Goal: Information Seeking & Learning: Compare options

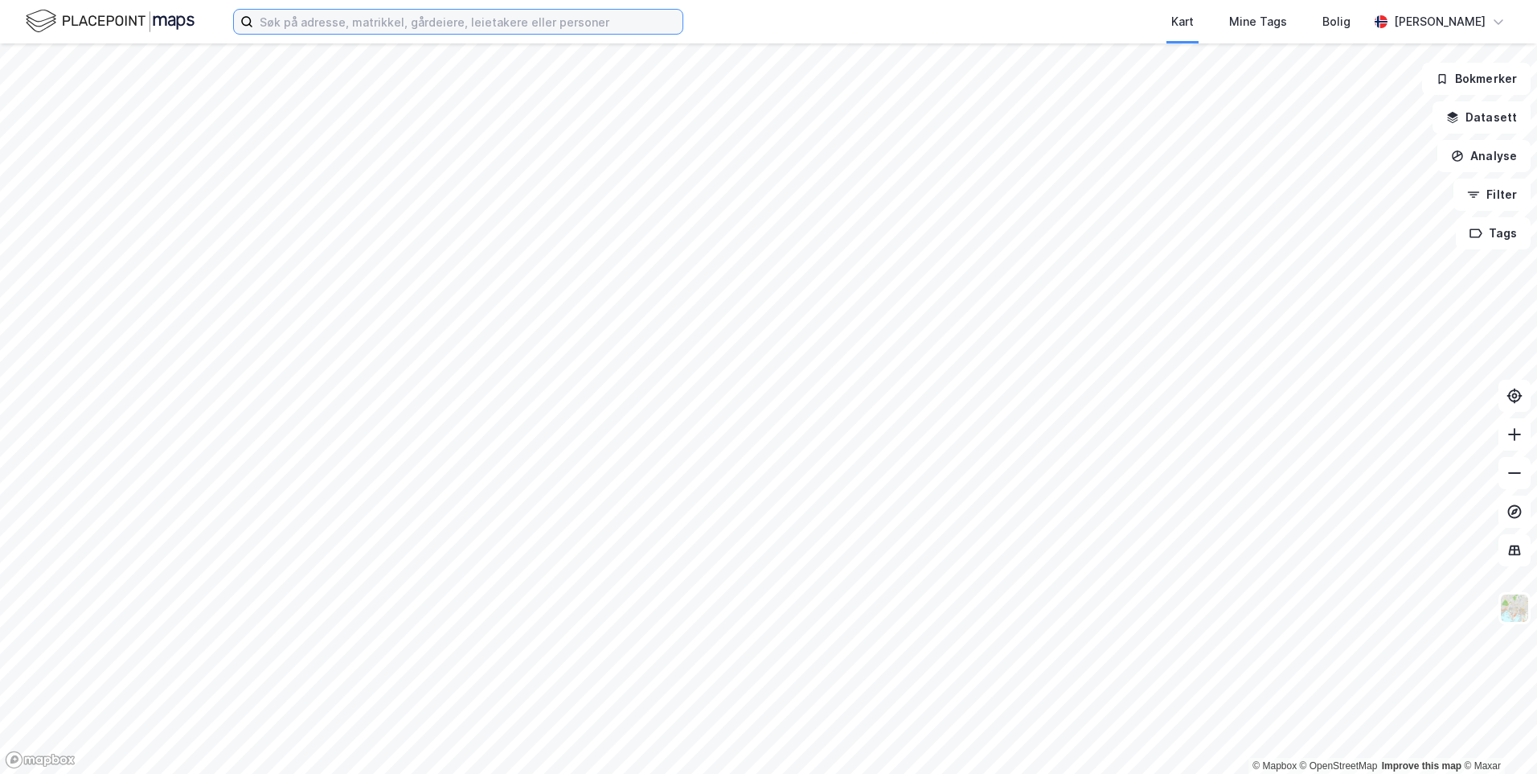
click at [346, 23] on input at bounding box center [467, 22] width 429 height 24
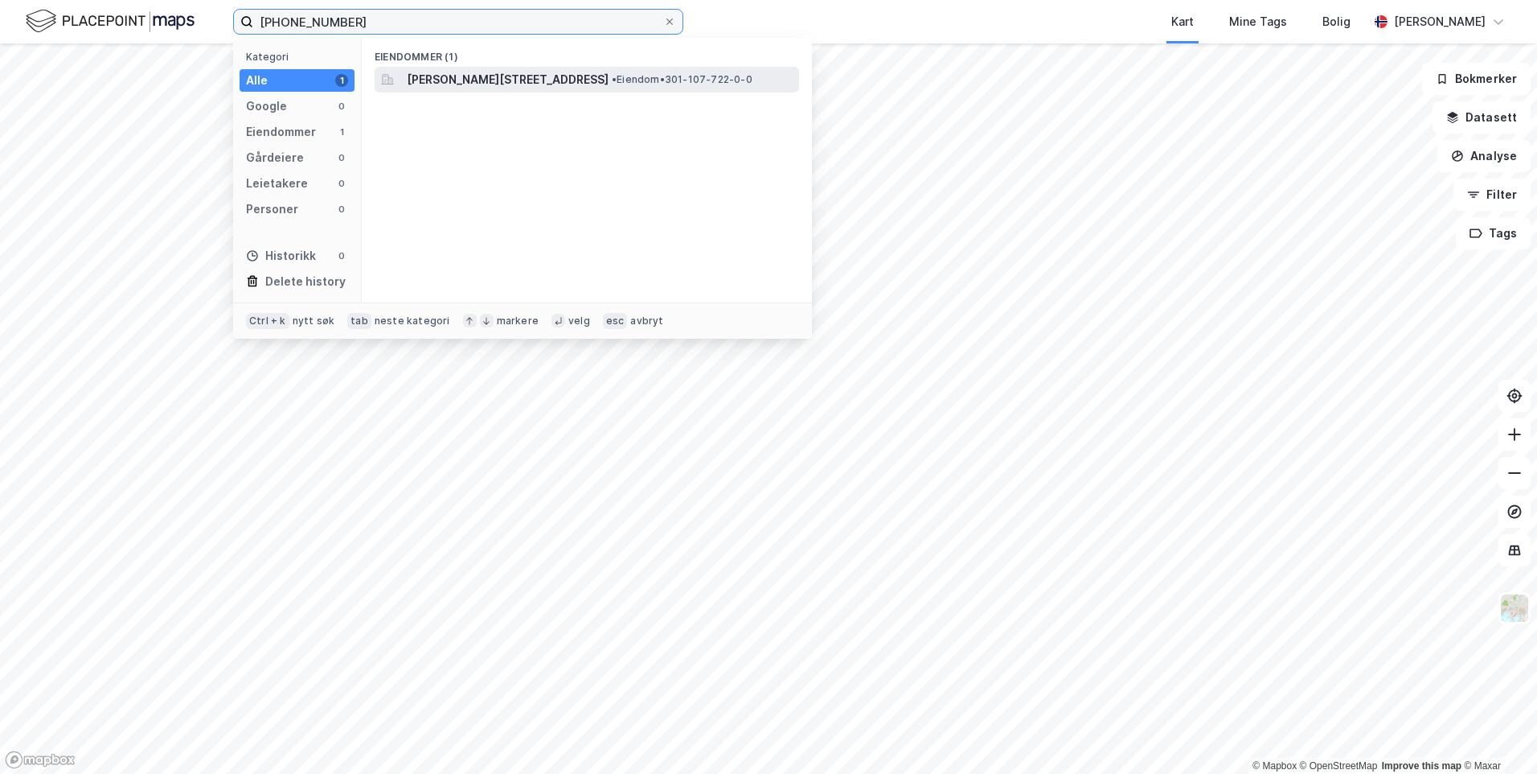
type input "[PHONE_NUMBER]"
click at [550, 86] on span "[PERSON_NAME][STREET_ADDRESS]" at bounding box center [508, 79] width 202 height 19
